Goal: Task Accomplishment & Management: Use online tool/utility

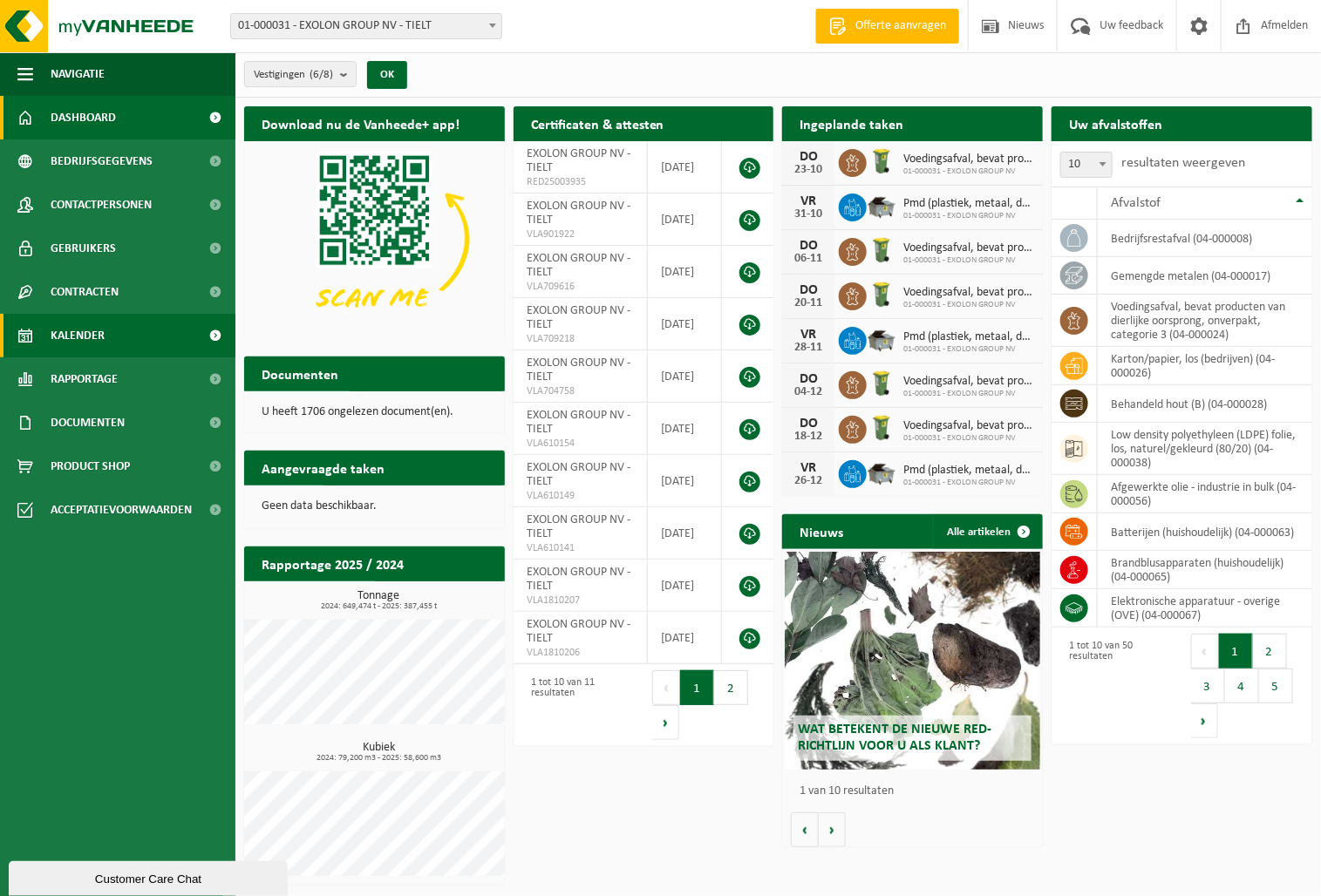
click at [86, 331] on span "Kalender" at bounding box center [78, 335] width 54 height 43
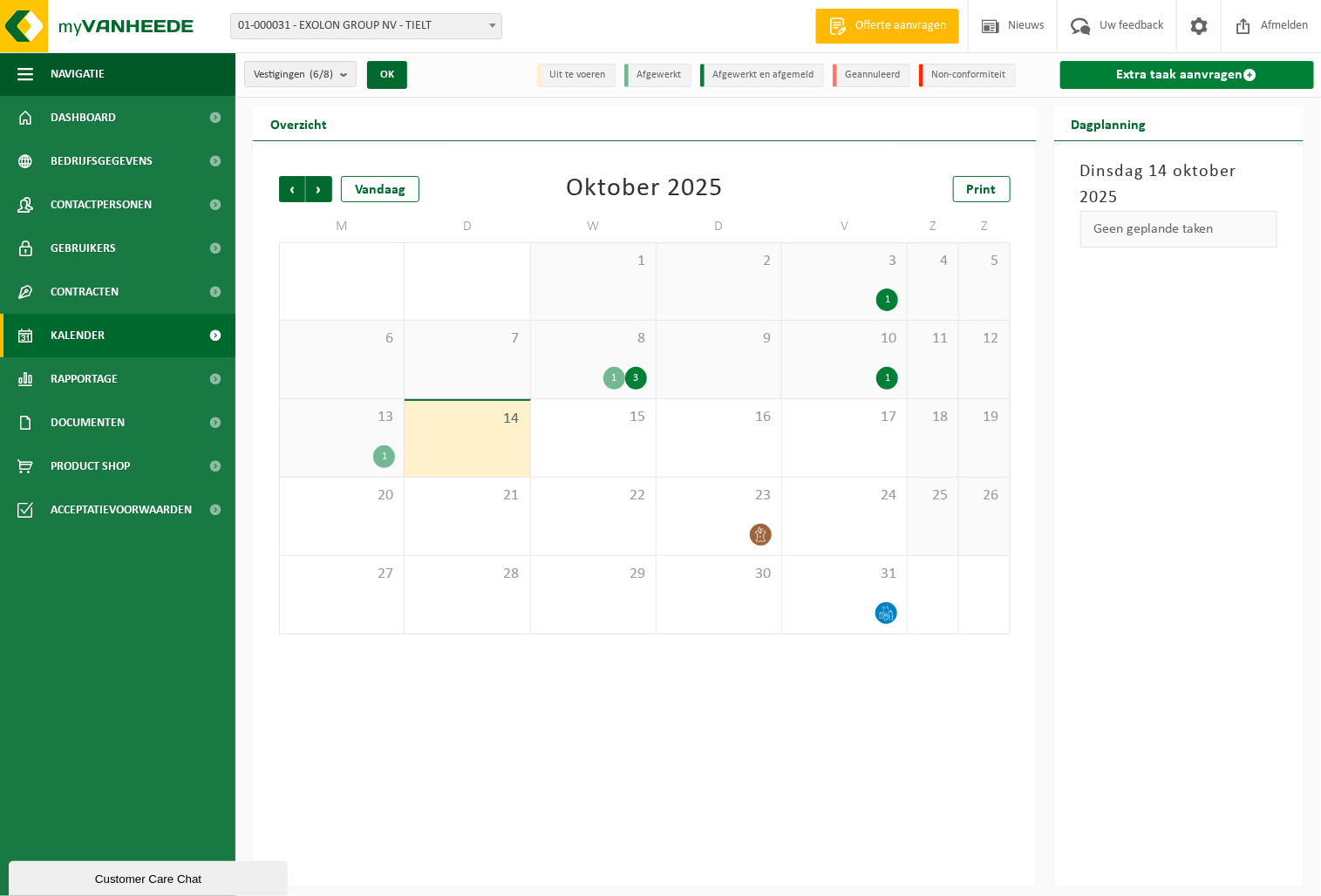
click at [1151, 72] on link "Extra taak aanvragen" at bounding box center [1187, 75] width 254 height 28
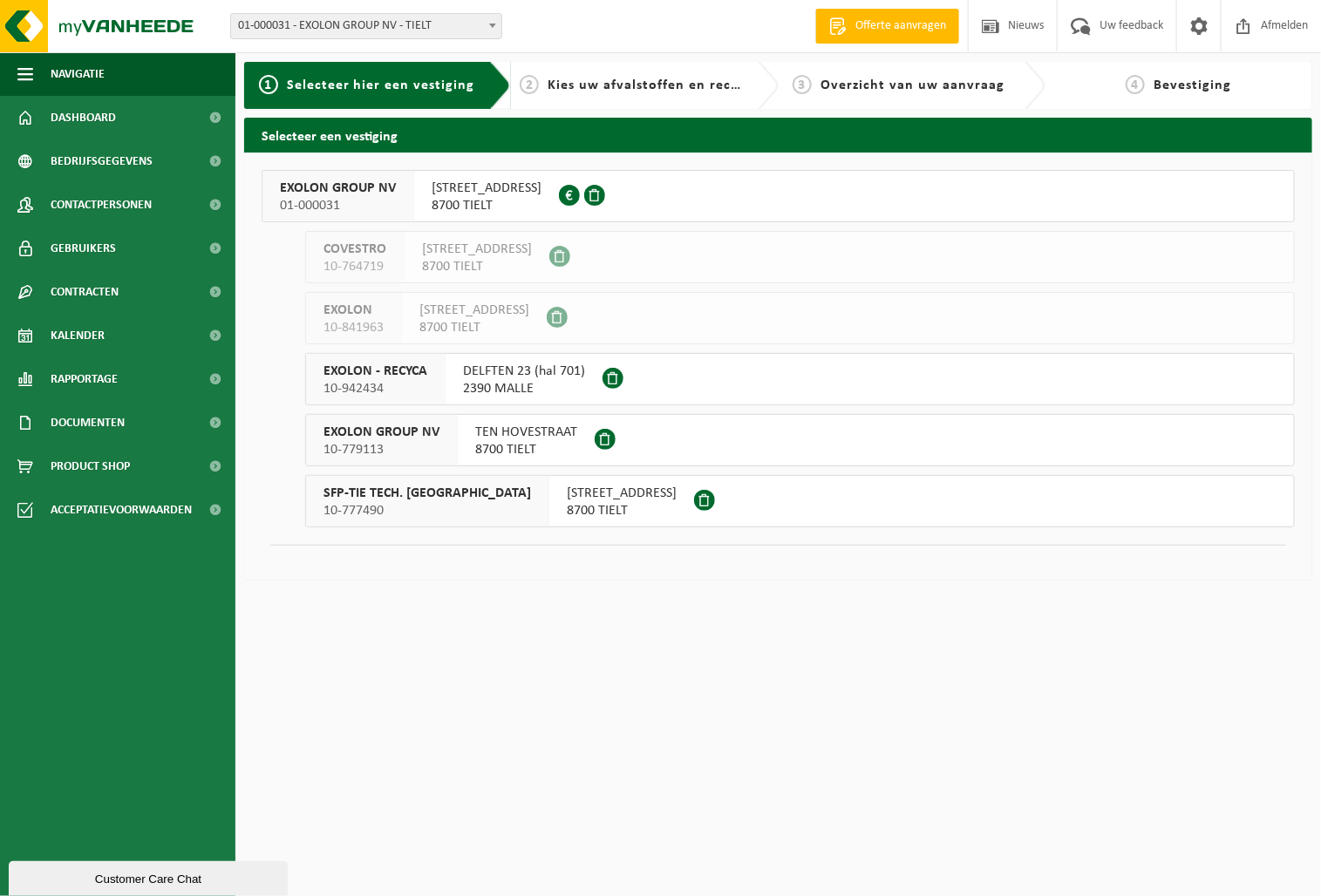
click at [346, 198] on span "01-000031" at bounding box center [338, 205] width 116 height 17
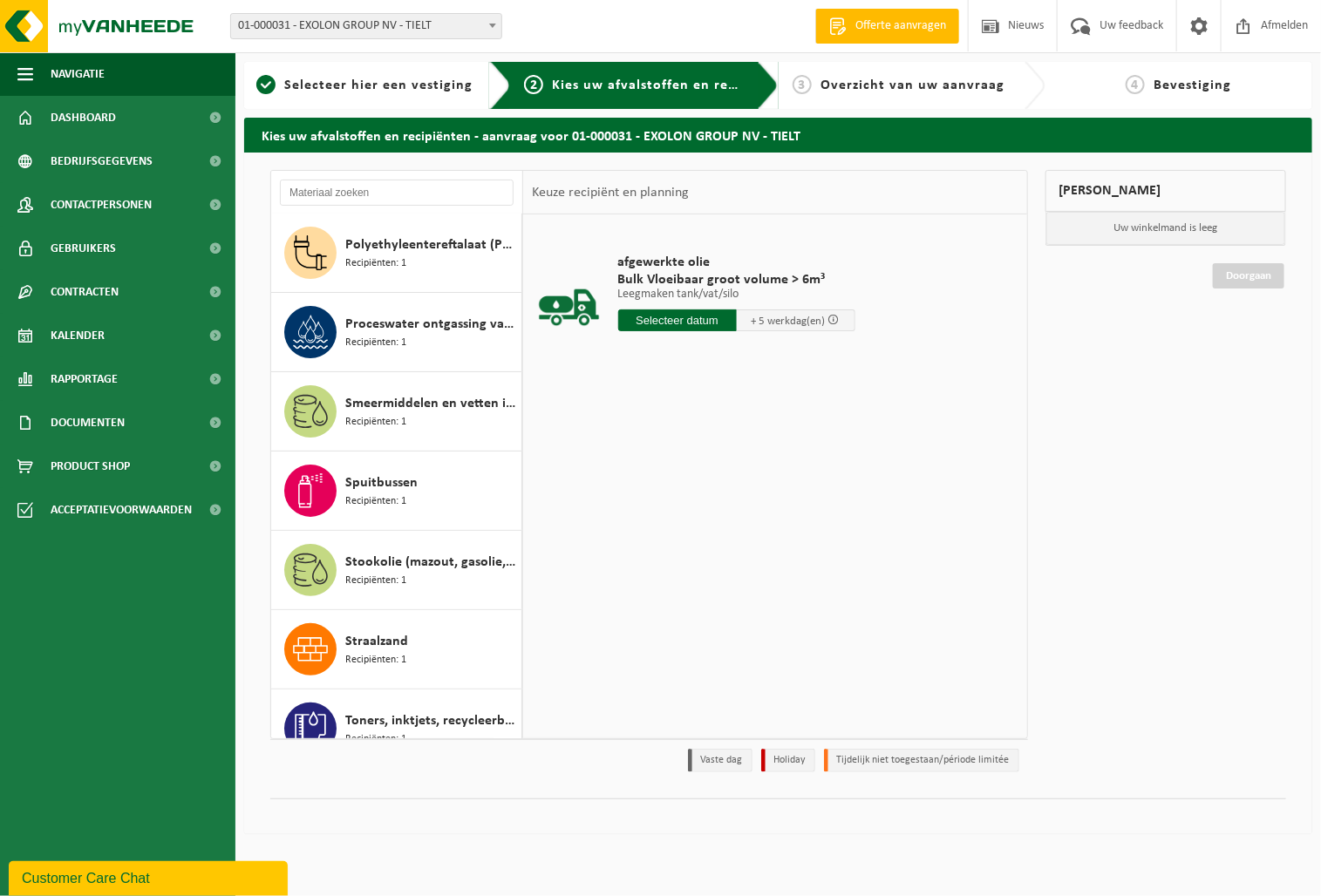
scroll to position [3290, 0]
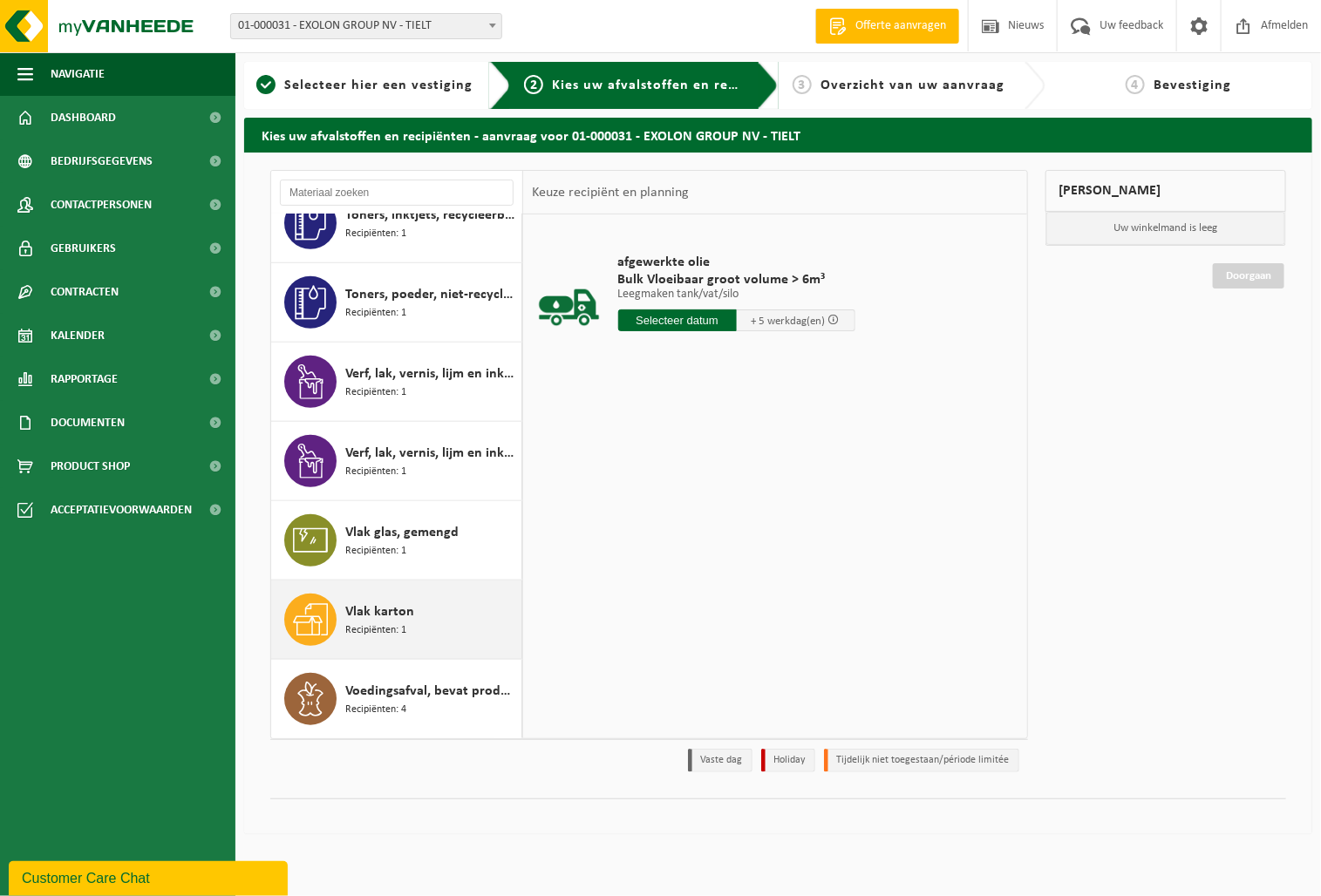
click at [378, 604] on span "Vlak karton" at bounding box center [379, 611] width 69 height 21
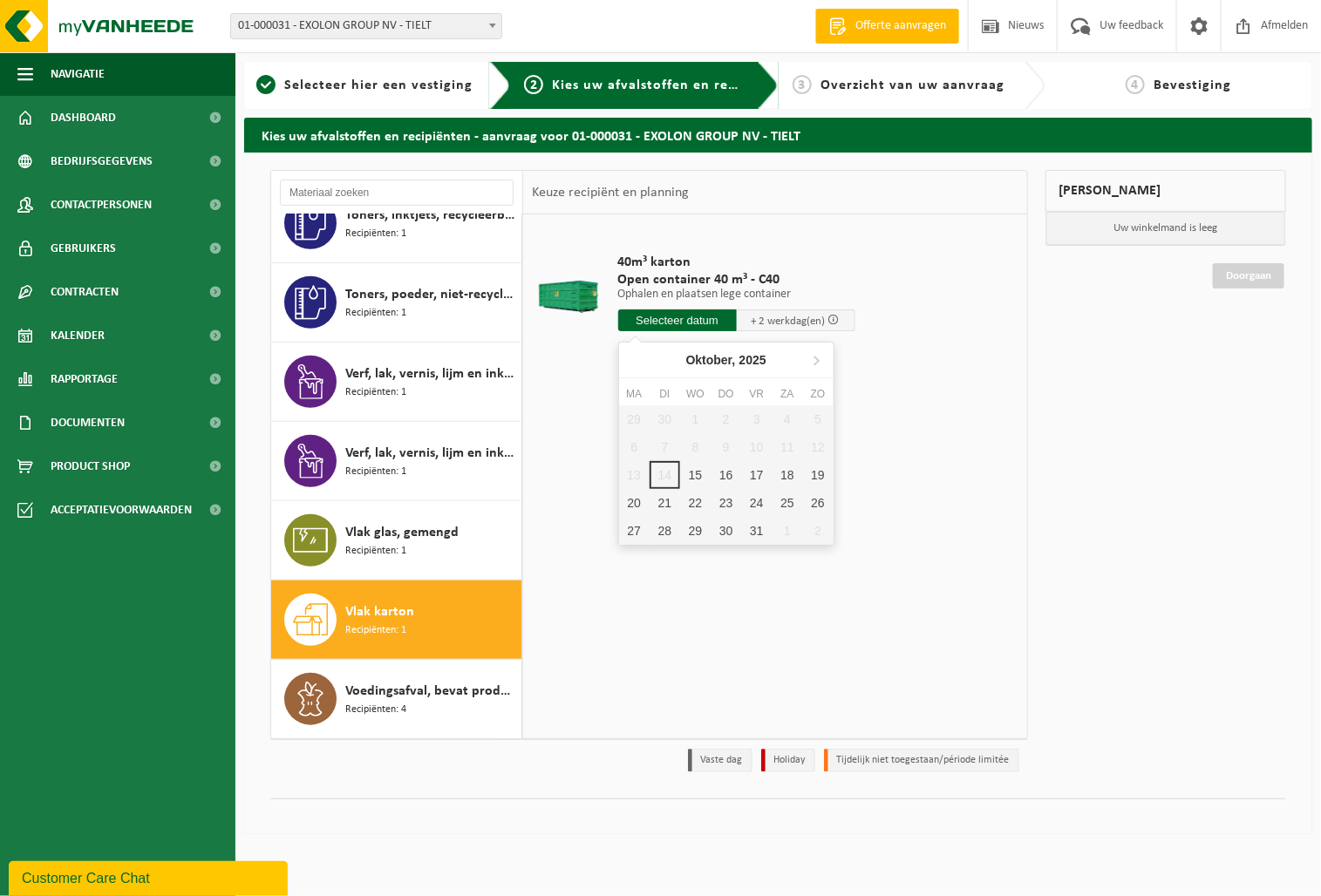
click at [671, 326] on input "text" at bounding box center [677, 321] width 118 height 22
click at [698, 478] on div "15" at bounding box center [696, 475] width 31 height 28
type input "Van 2025-10-15"
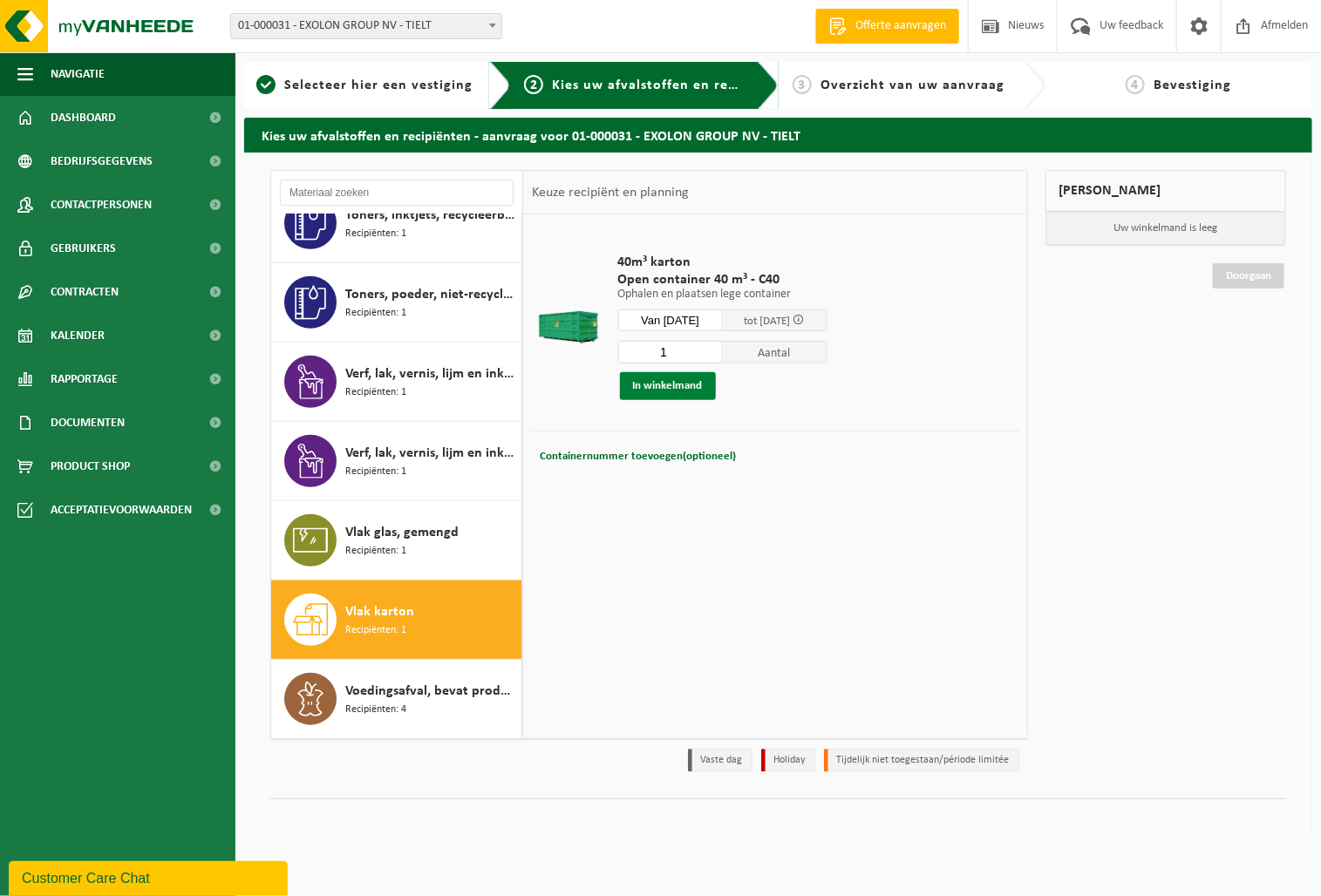
click at [650, 388] on button "In winkelmand" at bounding box center [668, 386] width 96 height 28
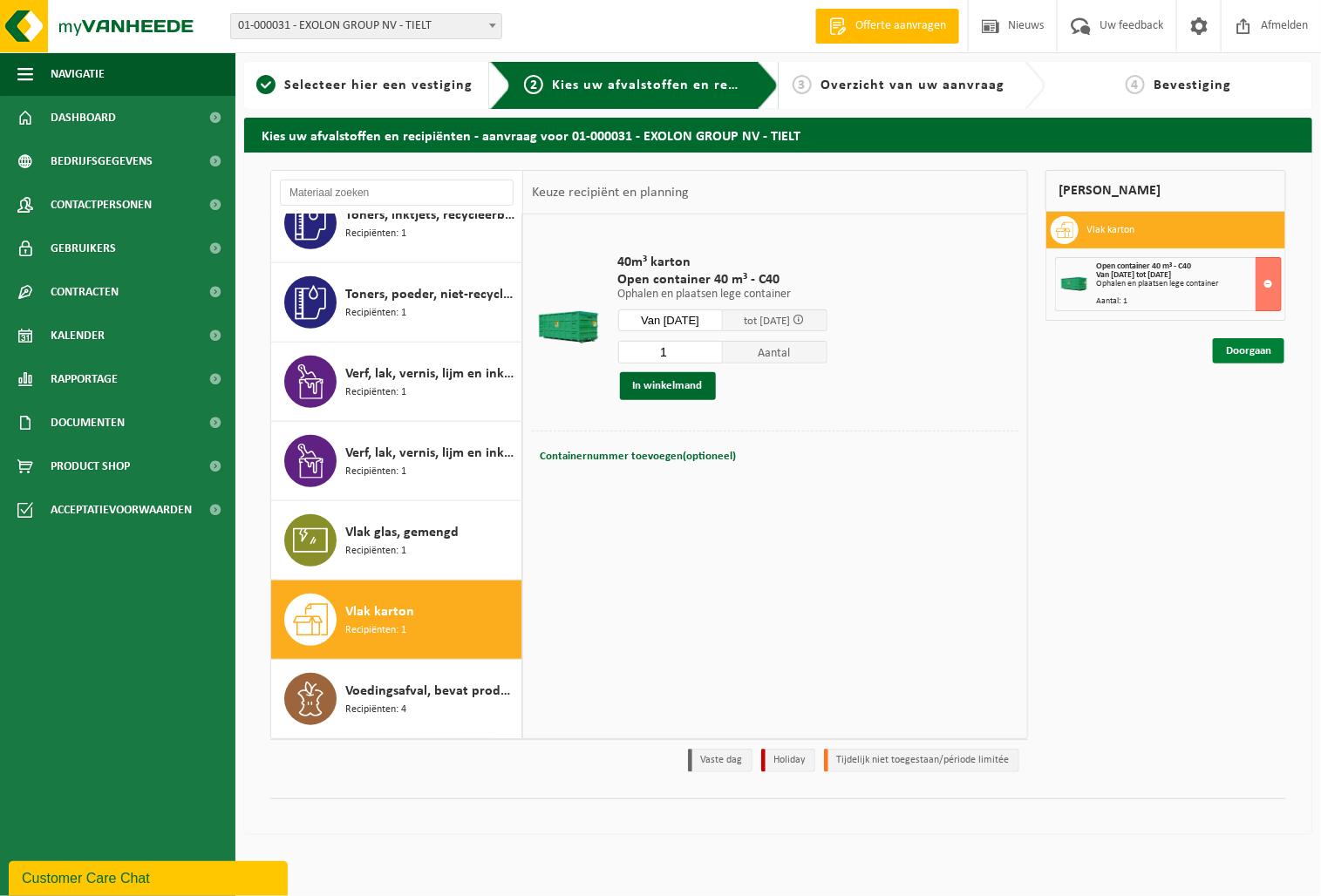
click at [1236, 349] on link "Doorgaan" at bounding box center [1249, 351] width 71 height 25
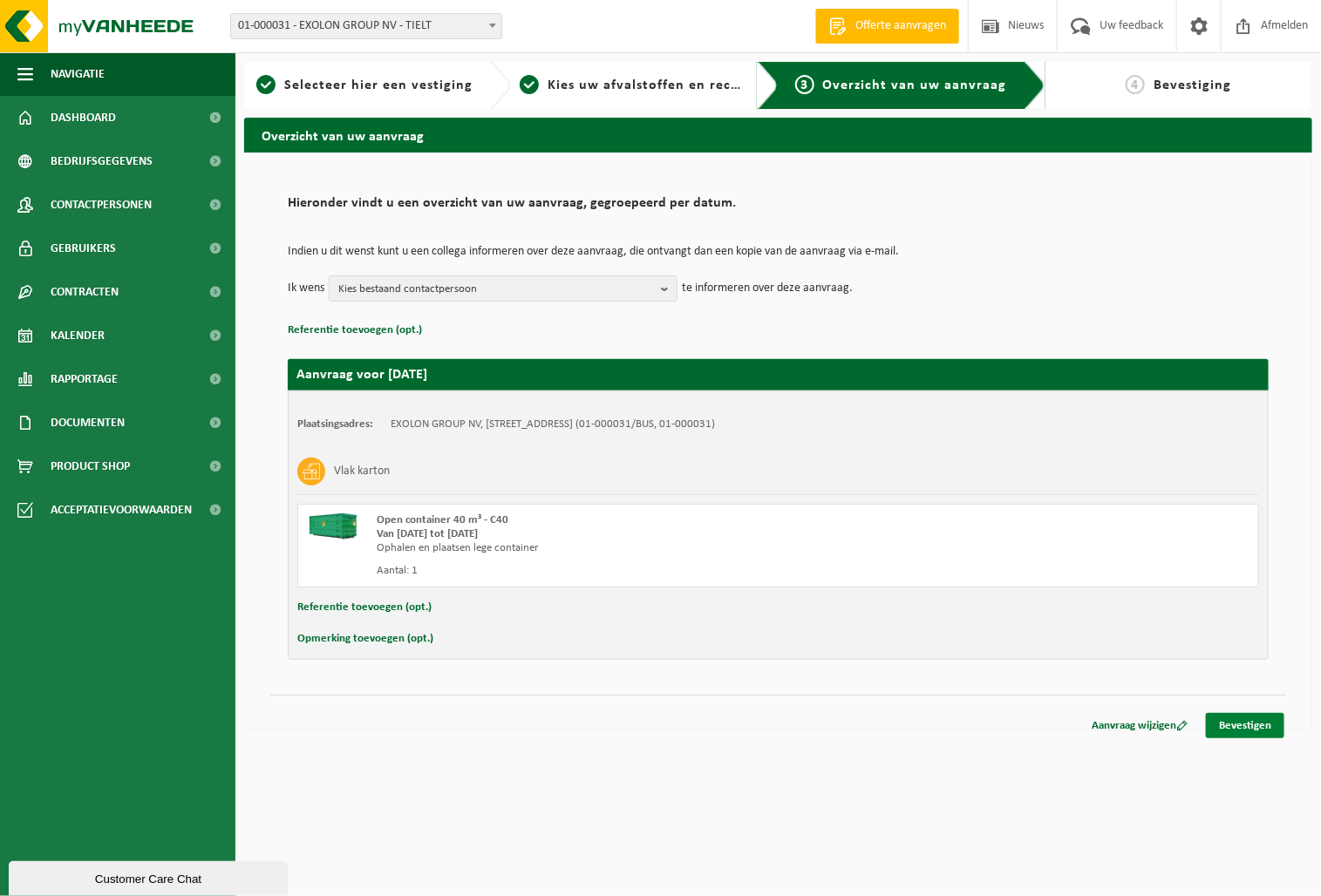
click at [1241, 724] on link "Bevestigen" at bounding box center [1245, 726] width 79 height 25
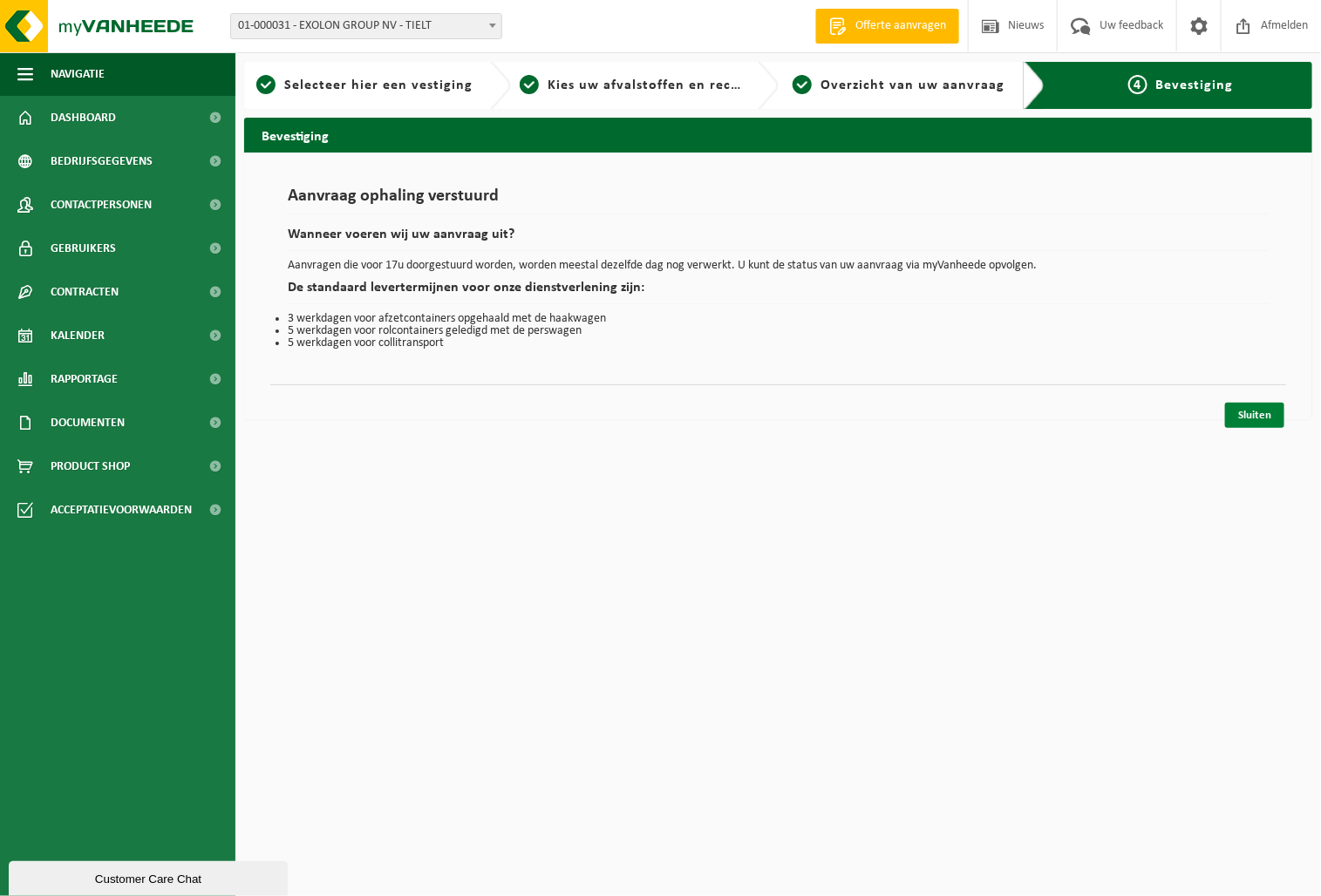
click at [1260, 411] on link "Sluiten" at bounding box center [1255, 415] width 60 height 25
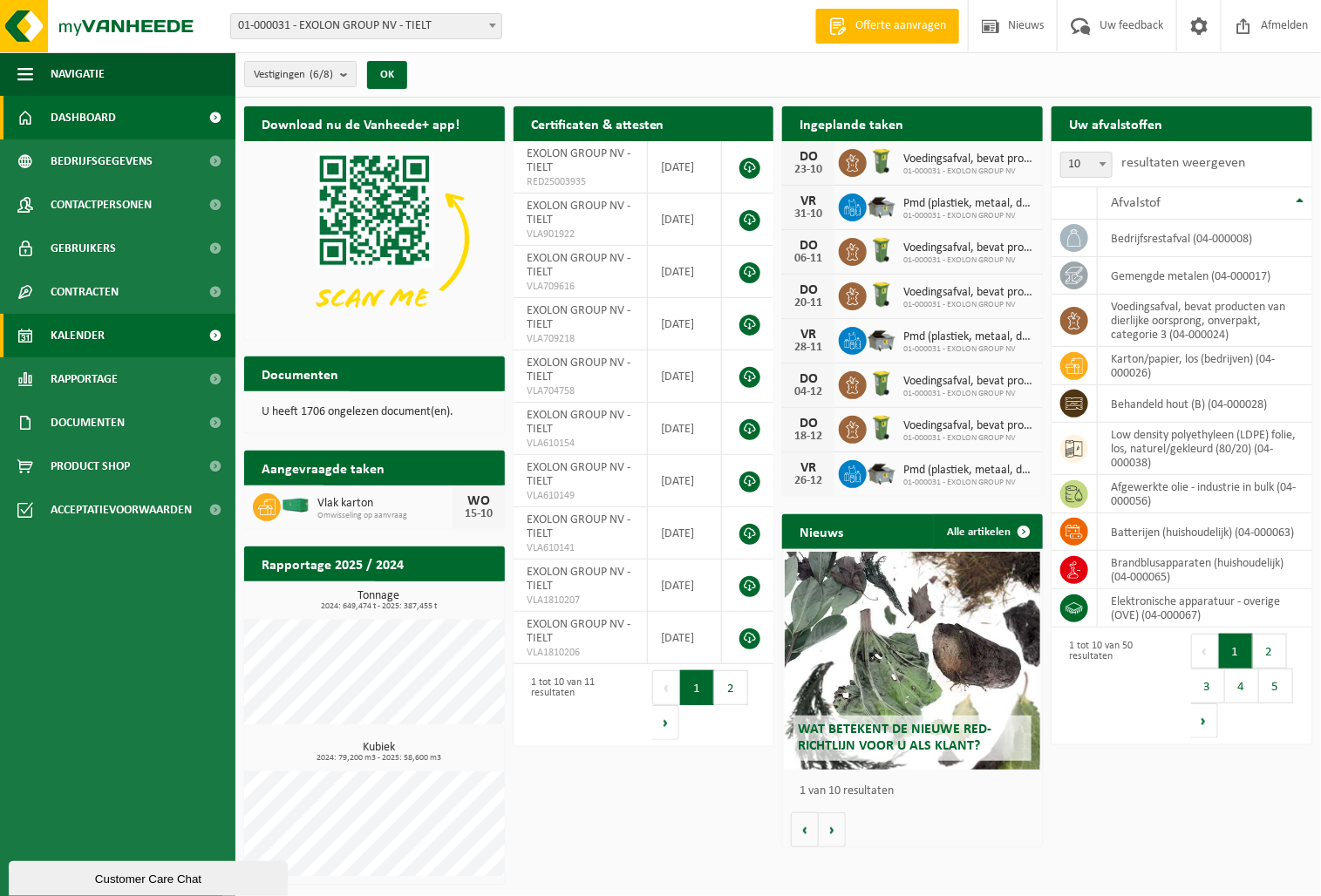
click at [97, 340] on span "Kalender" at bounding box center [78, 335] width 54 height 43
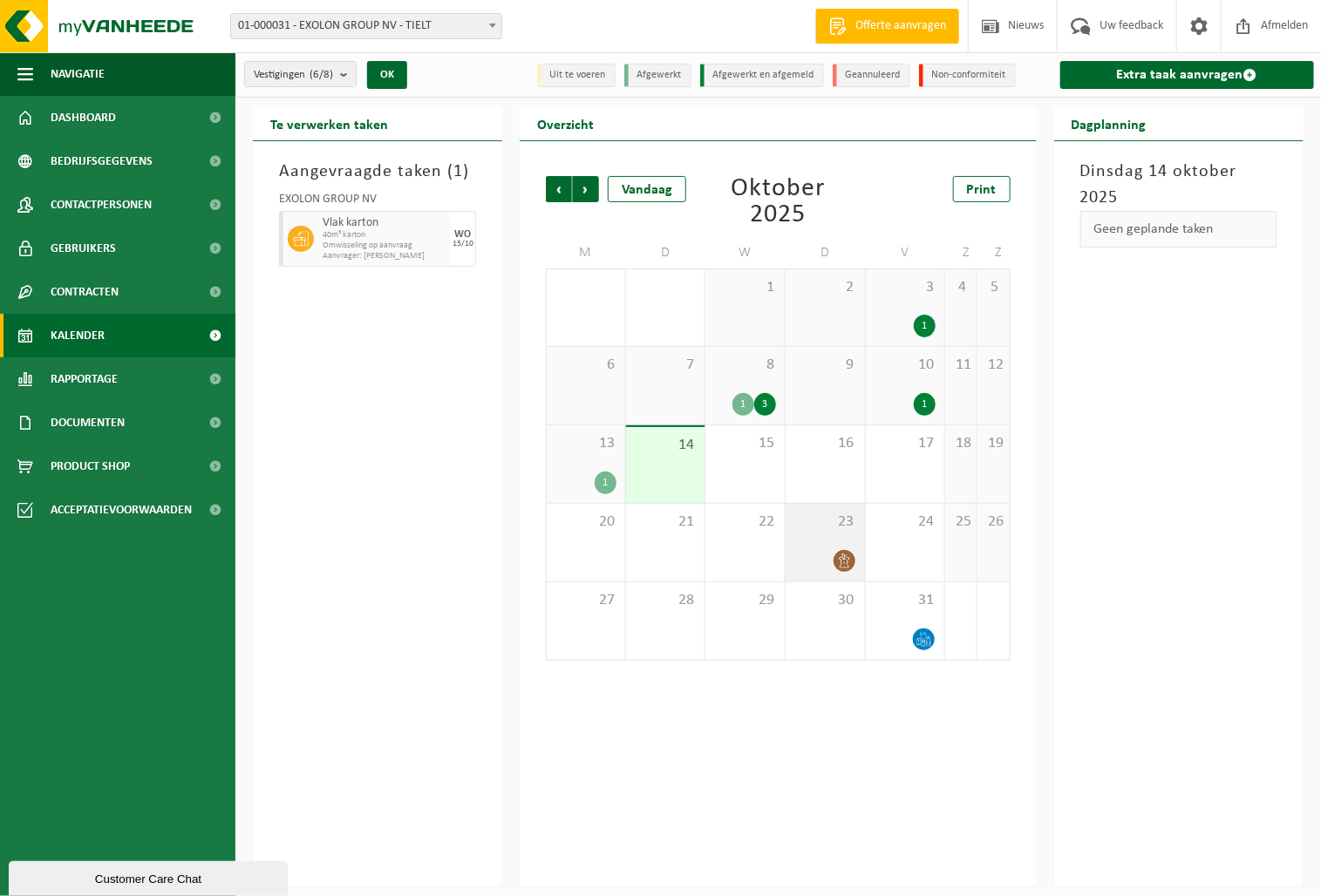
click at [843, 558] on icon at bounding box center [845, 561] width 11 height 14
